Goal: Communication & Community: Answer question/provide support

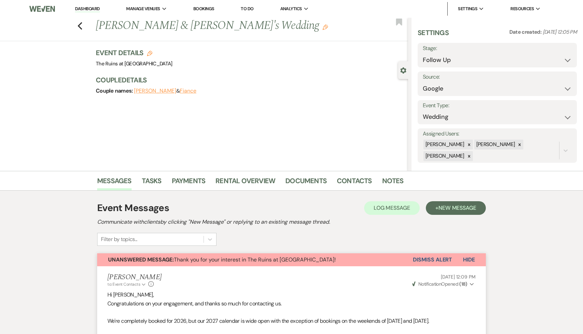
select select "9"
select select "6"
click at [79, 25] on use "button" at bounding box center [80, 26] width 4 height 8
select select "9"
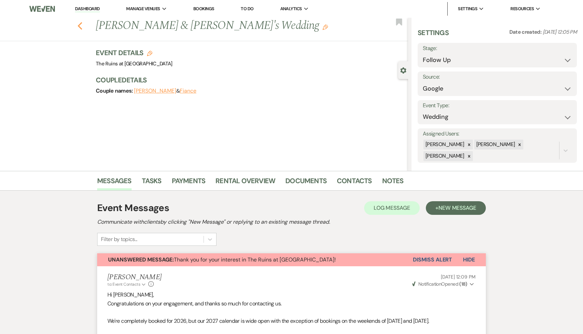
select select "9"
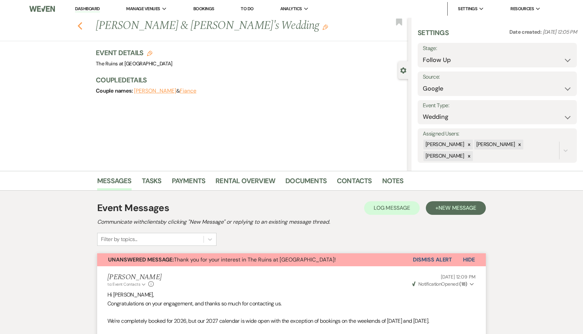
select select "9"
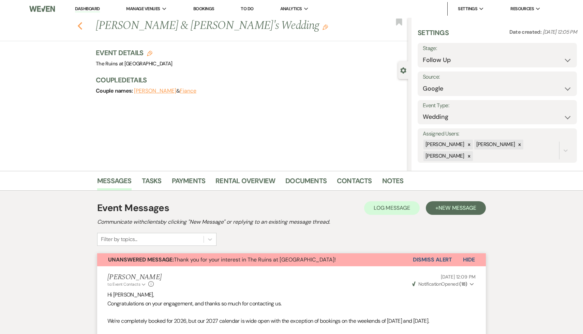
select select "9"
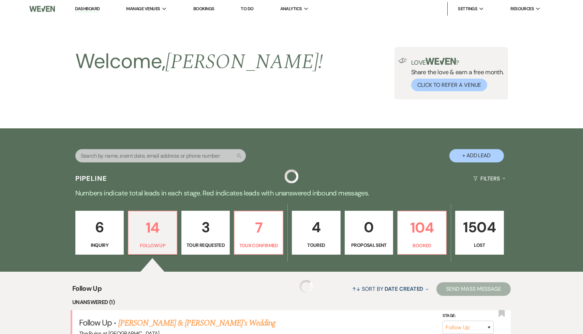
scroll to position [87, 0]
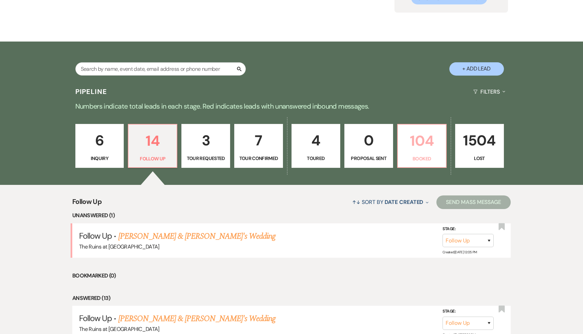
click at [423, 144] on p "104" at bounding box center [422, 141] width 40 height 23
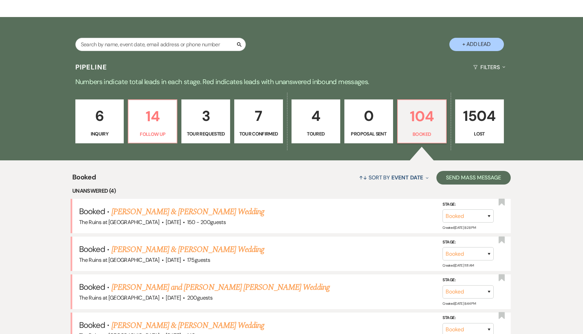
scroll to position [129, 0]
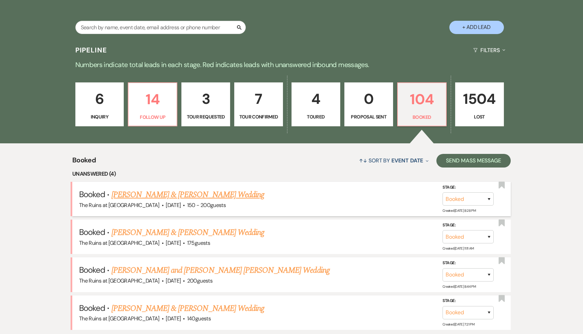
click at [217, 195] on link "[PERSON_NAME] & [PERSON_NAME] Wedding" at bounding box center [187, 195] width 153 height 12
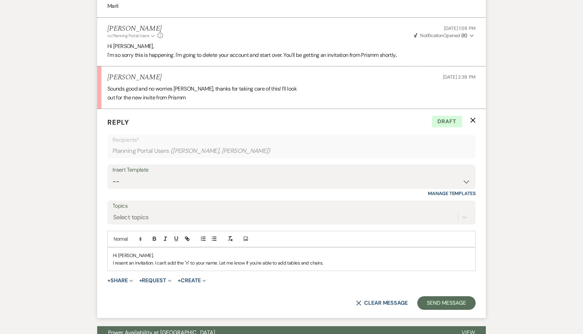
scroll to position [2022, 0]
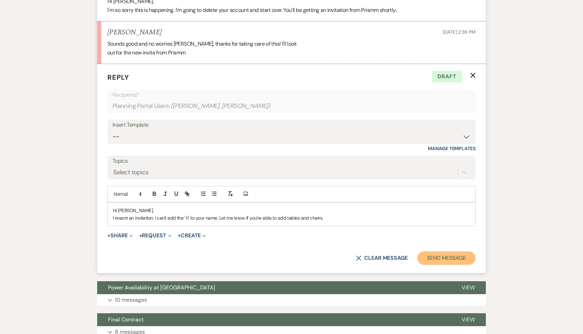
click at [449, 257] on button "Send Message" at bounding box center [446, 259] width 58 height 14
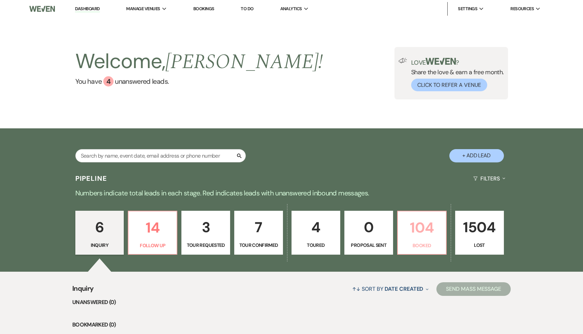
click at [433, 228] on p "104" at bounding box center [422, 227] width 40 height 23
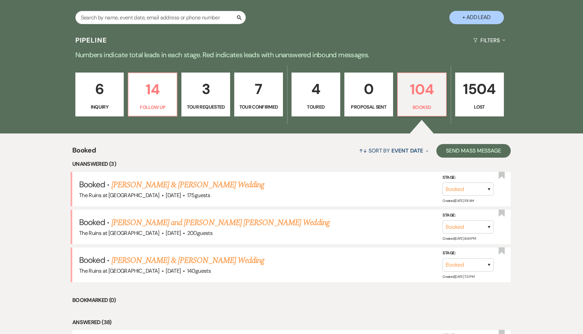
scroll to position [139, 0]
click at [153, 90] on p "14" at bounding box center [153, 89] width 40 height 23
select select "9"
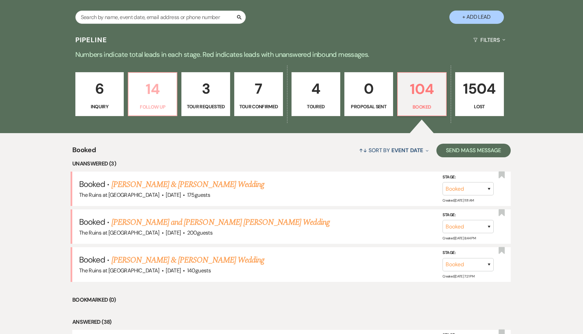
select select "9"
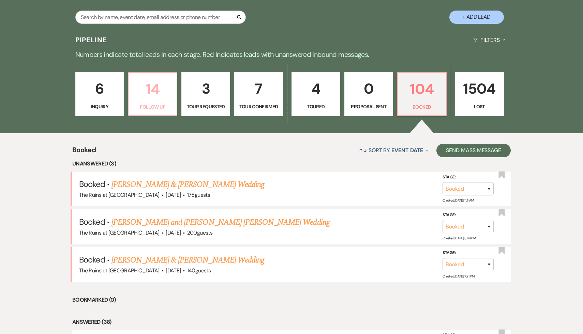
select select "9"
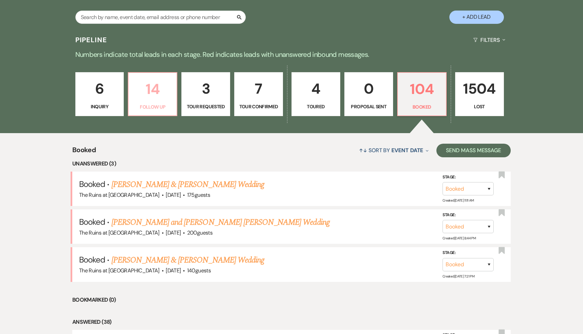
select select "9"
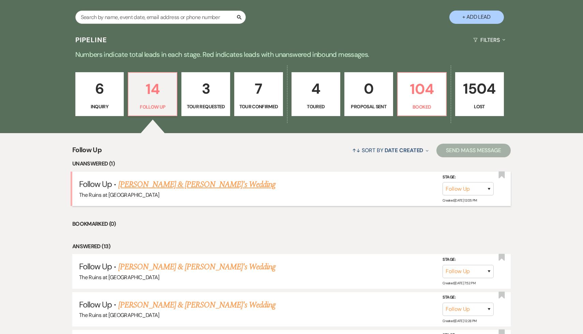
click at [184, 182] on link "[PERSON_NAME] & [PERSON_NAME]'s Wedding" at bounding box center [197, 185] width 158 height 12
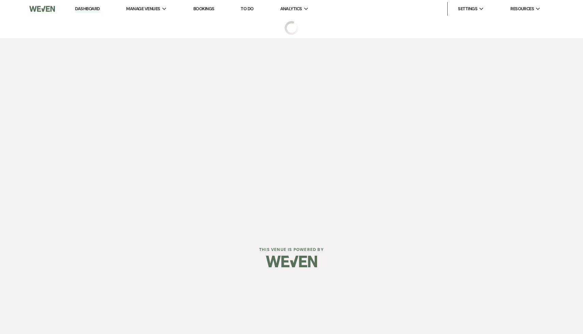
select select "9"
select select "6"
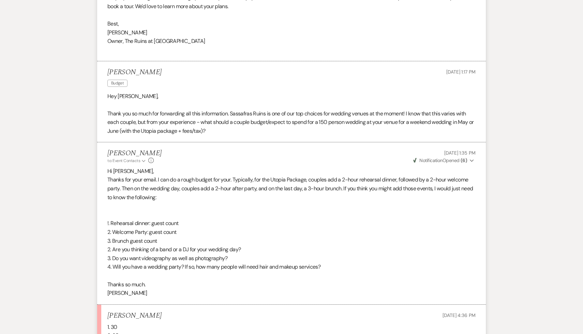
scroll to position [746, 0]
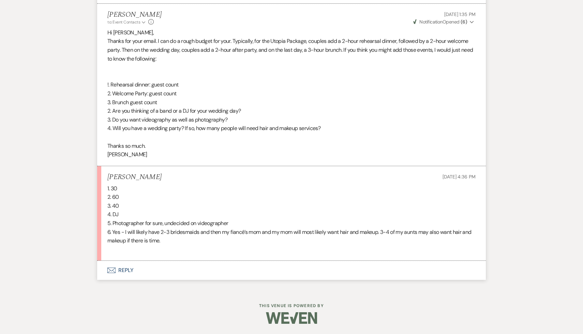
click at [127, 273] on button "Envelope Reply" at bounding box center [291, 270] width 389 height 19
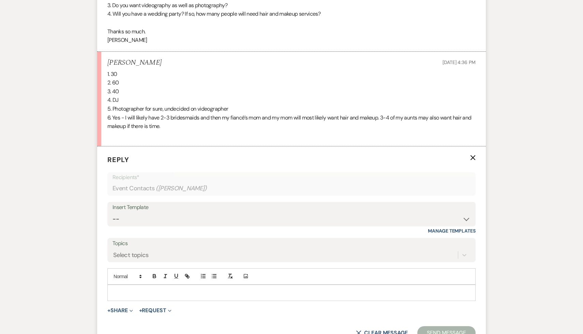
scroll to position [876, 0]
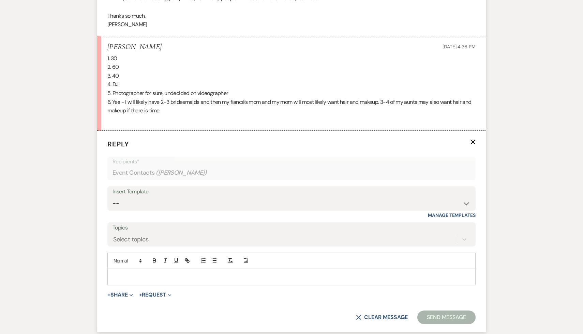
click at [127, 274] on p at bounding box center [291, 278] width 357 height 8
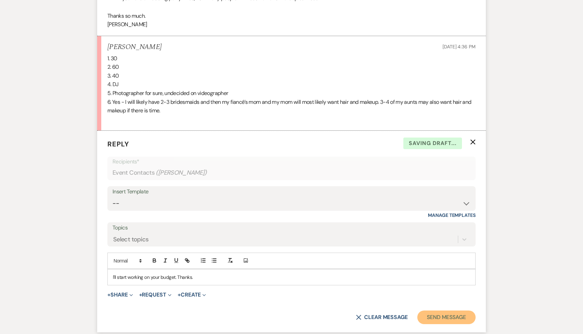
click at [439, 317] on button "Send Message" at bounding box center [446, 318] width 58 height 14
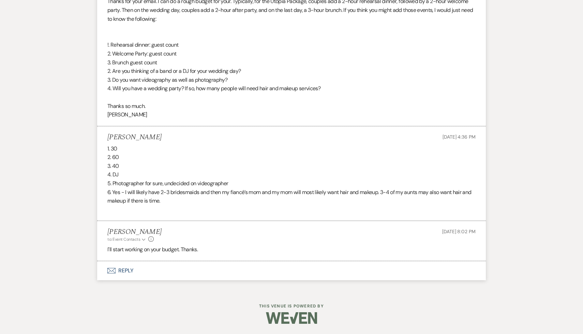
scroll to position [786, 0]
select select "9"
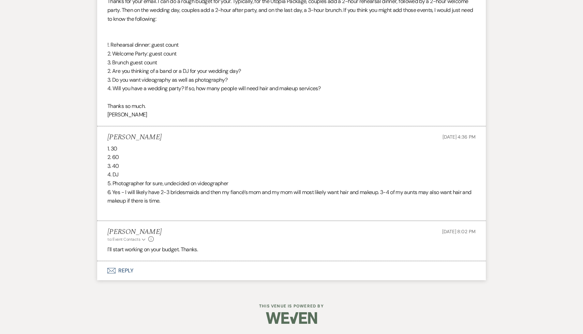
select select "9"
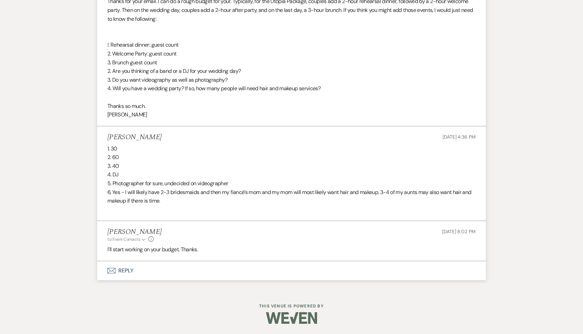
select select "9"
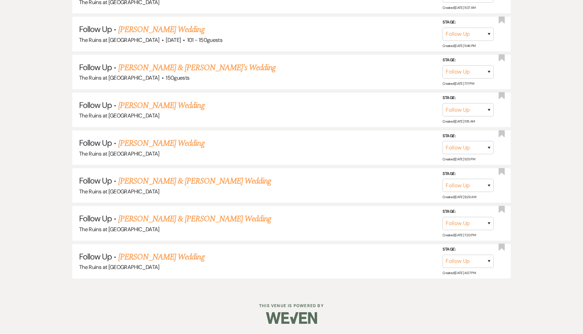
scroll to position [139, 0]
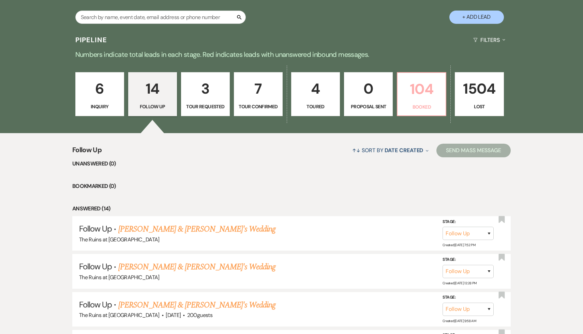
click at [417, 97] on p "104" at bounding box center [422, 89] width 40 height 23
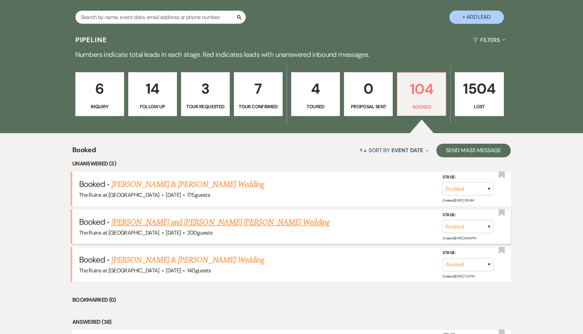
click at [222, 223] on link "[PERSON_NAME] and [PERSON_NAME] [PERSON_NAME] Wedding" at bounding box center [220, 222] width 218 height 12
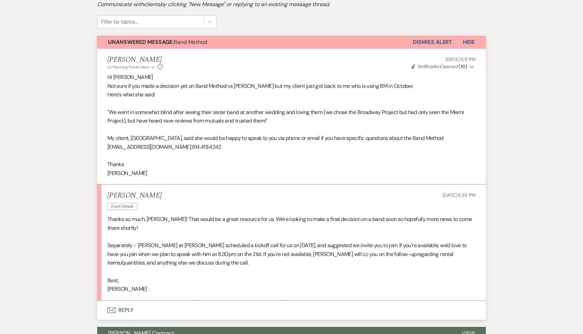
scroll to position [173, 0]
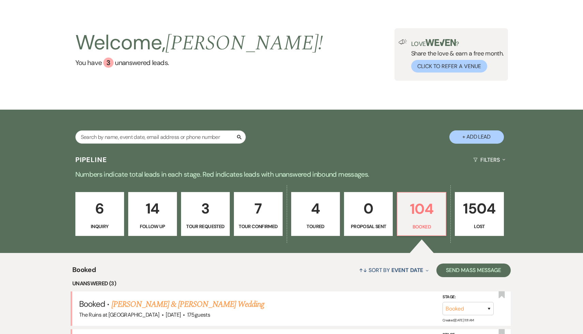
scroll to position [19, 0]
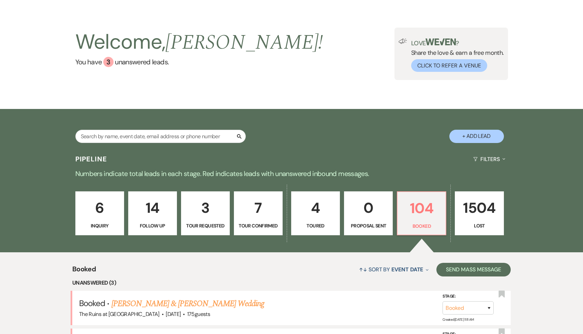
click at [256, 211] on p "7" at bounding box center [258, 208] width 40 height 23
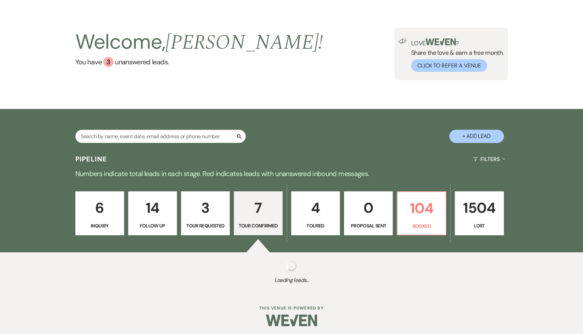
select select "4"
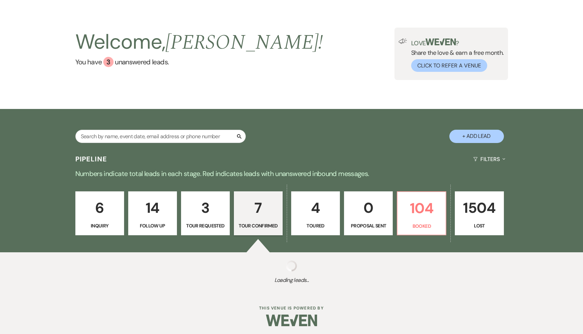
select select "4"
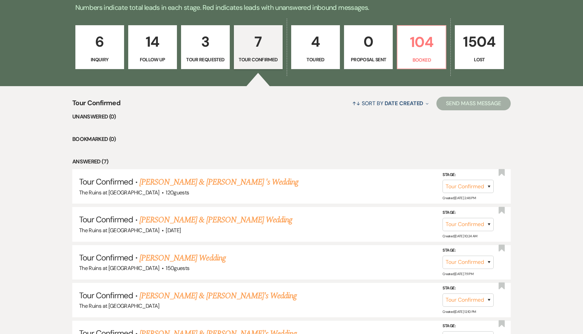
scroll to position [207, 0]
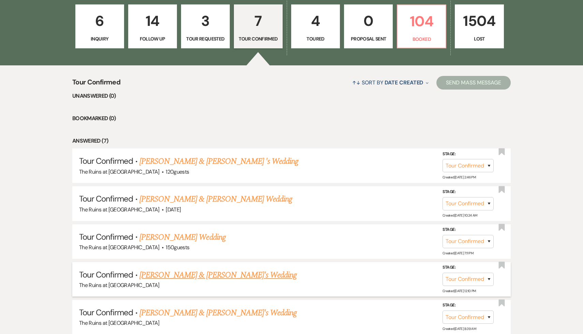
click at [225, 277] on link "Julia Caffey & William Saltonstall Jr.'s Wedding" at bounding box center [218, 275] width 158 height 12
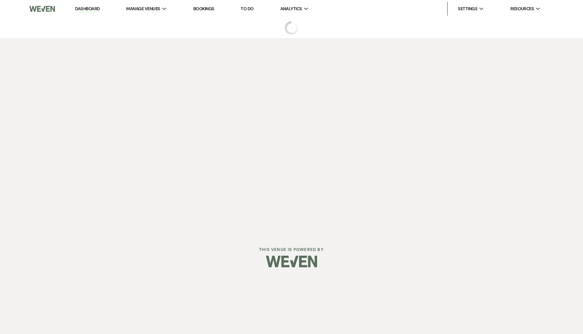
select select "4"
select select "6"
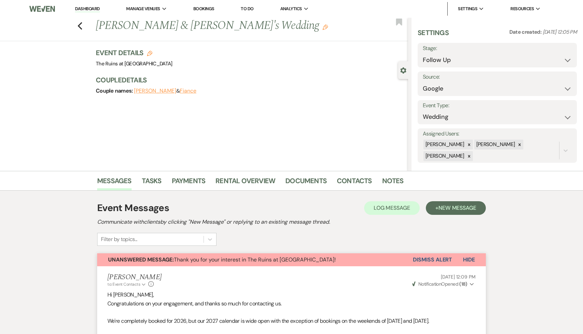
select select "9"
select select "6"
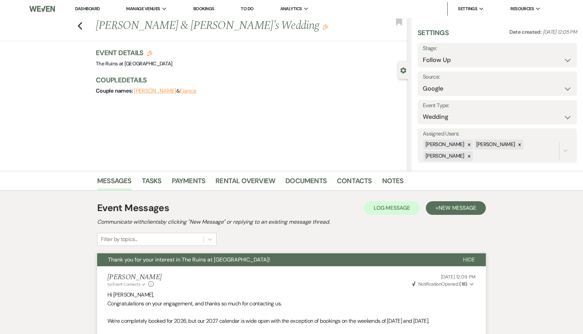
click at [88, 10] on link "Dashboard" at bounding box center [87, 9] width 25 height 6
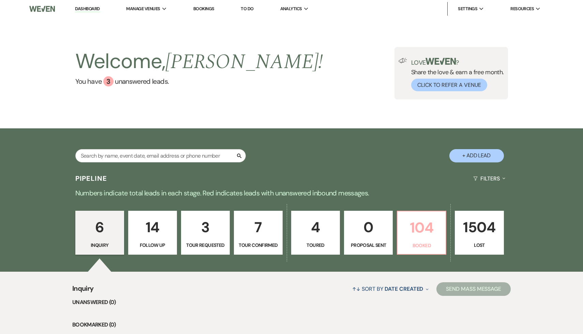
click at [410, 224] on p "104" at bounding box center [422, 227] width 40 height 23
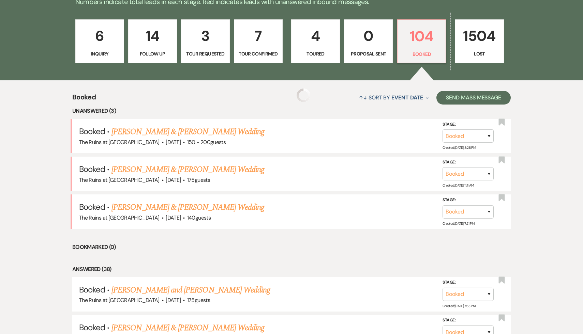
scroll to position [198, 0]
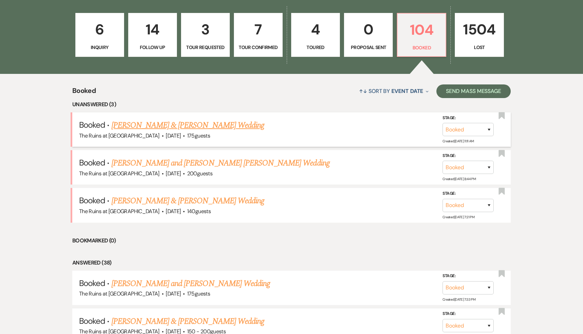
click at [231, 127] on link "[PERSON_NAME] & [PERSON_NAME] Wedding" at bounding box center [187, 125] width 153 height 12
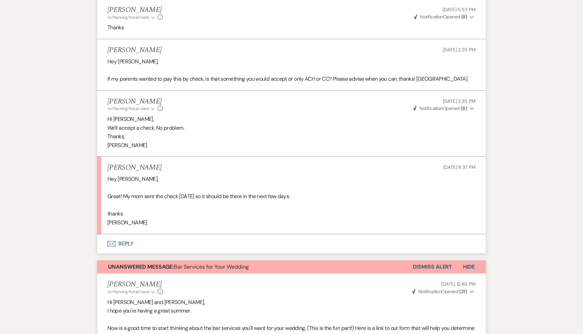
scroll to position [334, 0]
click at [129, 253] on button "Envelope Reply" at bounding box center [291, 244] width 389 height 19
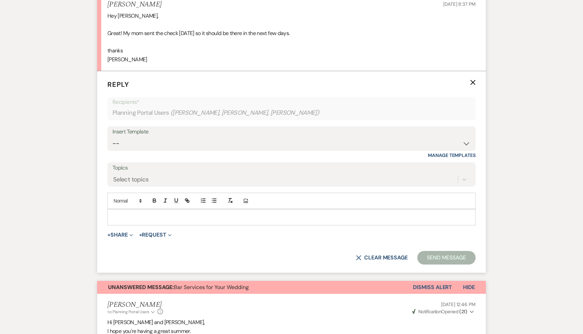
scroll to position [512, 0]
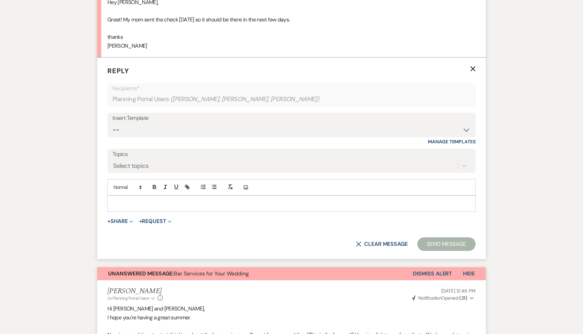
click at [161, 208] on p at bounding box center [291, 204] width 357 height 8
click at [447, 251] on button "Send Message" at bounding box center [446, 245] width 58 height 14
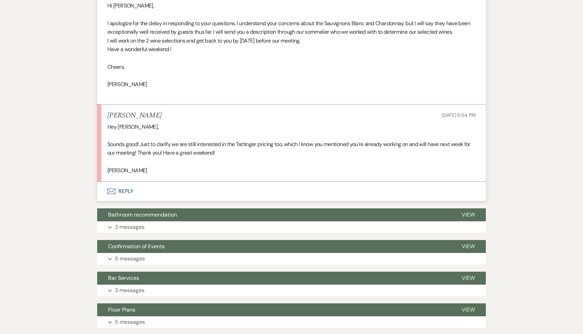
scroll to position [1797, 0]
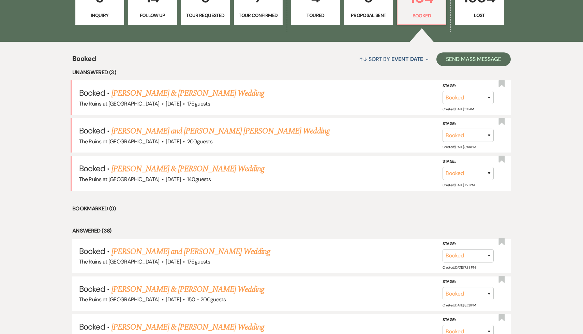
scroll to position [237, 0]
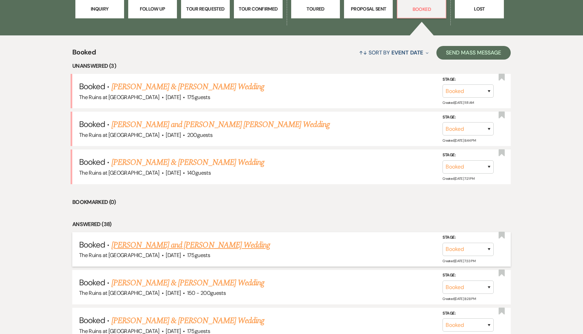
click at [189, 243] on link "[PERSON_NAME] and [PERSON_NAME] Wedding" at bounding box center [190, 245] width 159 height 12
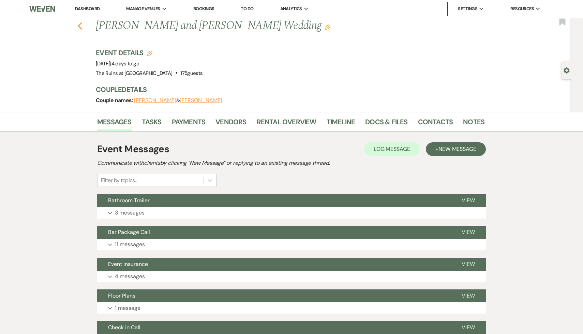
click at [79, 25] on use "button" at bounding box center [80, 26] width 4 height 8
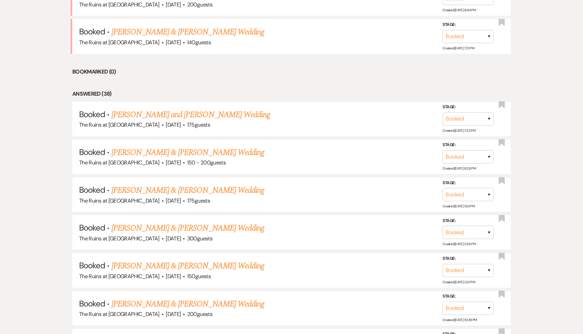
scroll to position [374, 0]
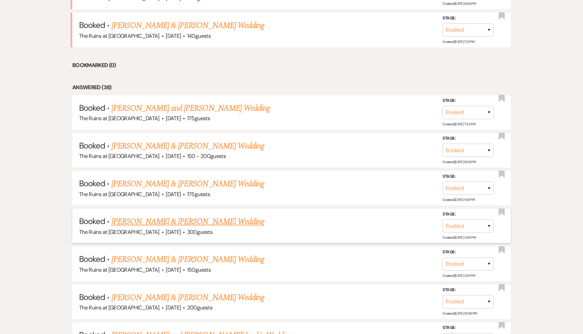
click at [224, 221] on link "[PERSON_NAME] & [PERSON_NAME] Wedding" at bounding box center [187, 222] width 153 height 12
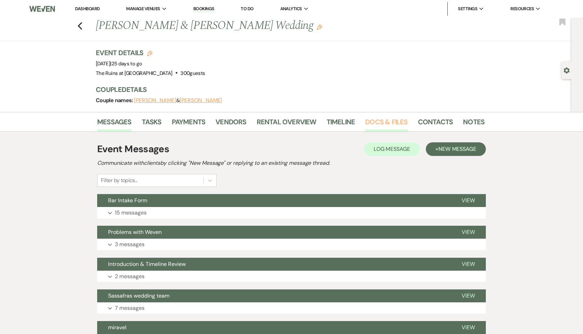
click at [381, 121] on link "Docs & Files" at bounding box center [386, 124] width 42 height 15
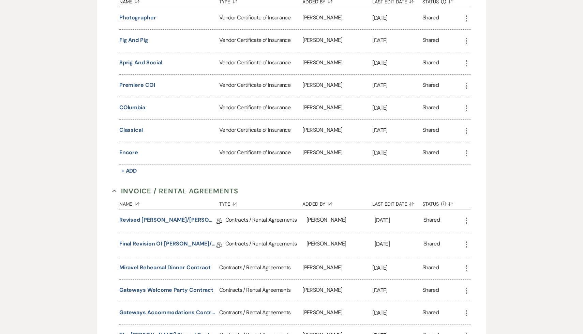
scroll to position [216, 0]
